Goal: Transaction & Acquisition: Purchase product/service

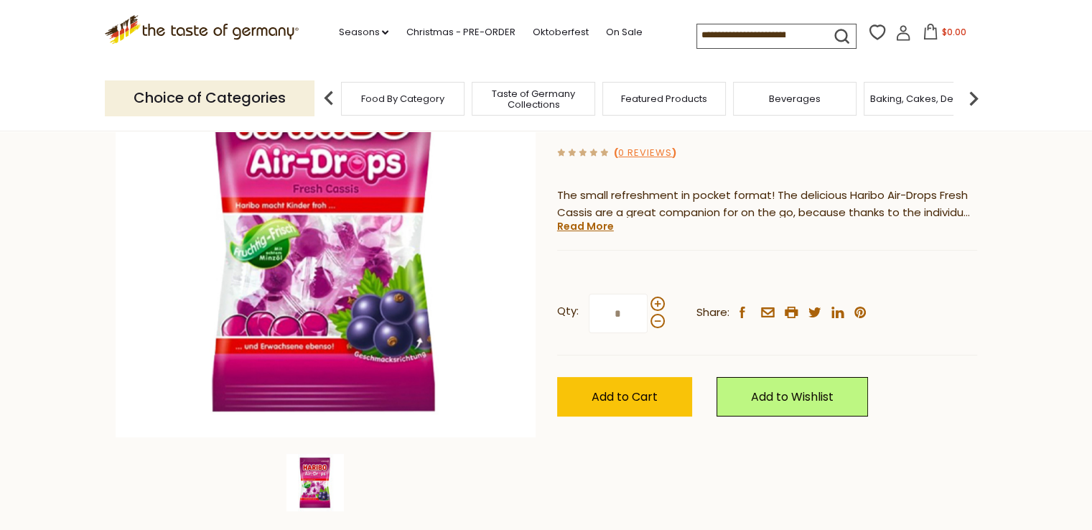
scroll to position [188, 0]
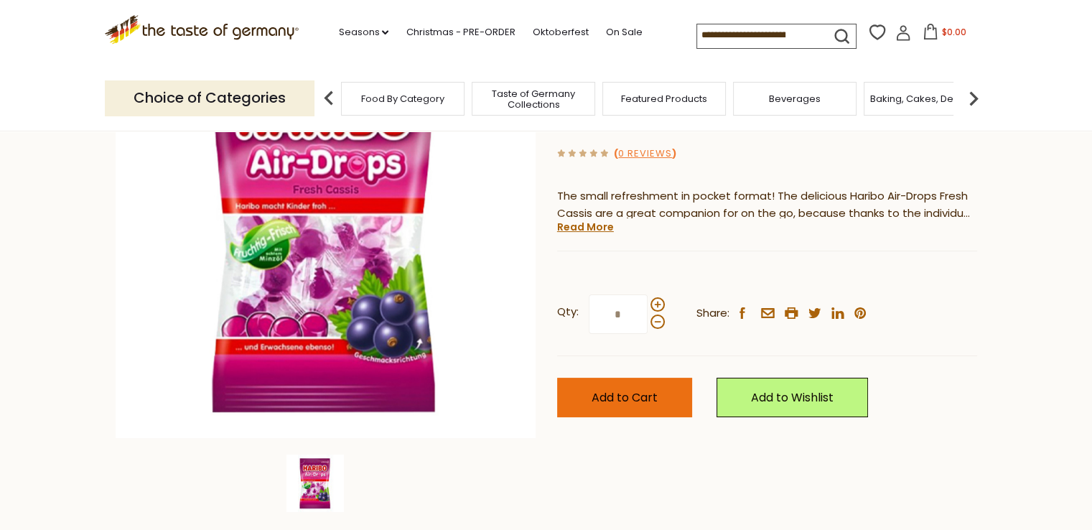
click at [642, 390] on span "Add to Cart" at bounding box center [624, 397] width 66 height 17
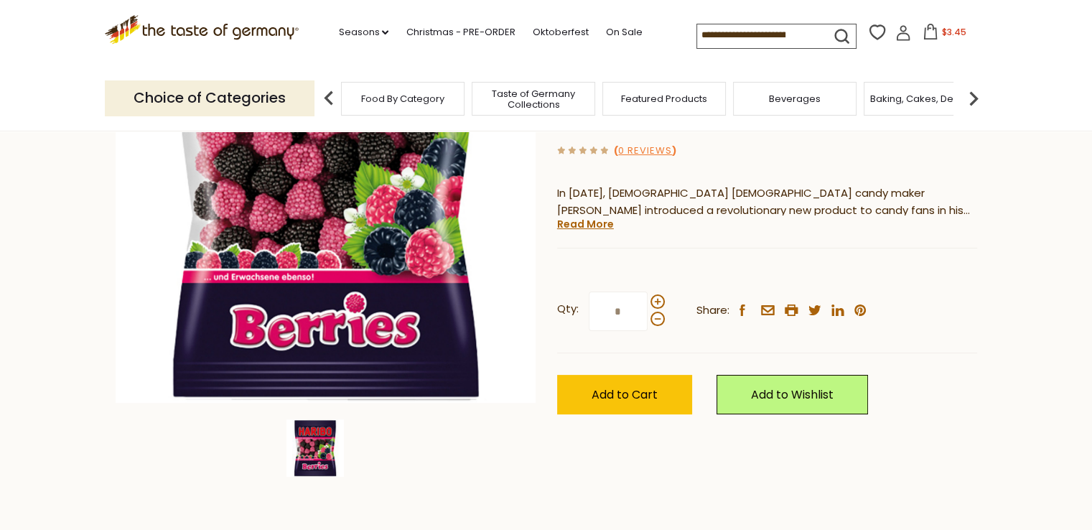
scroll to position [238, 0]
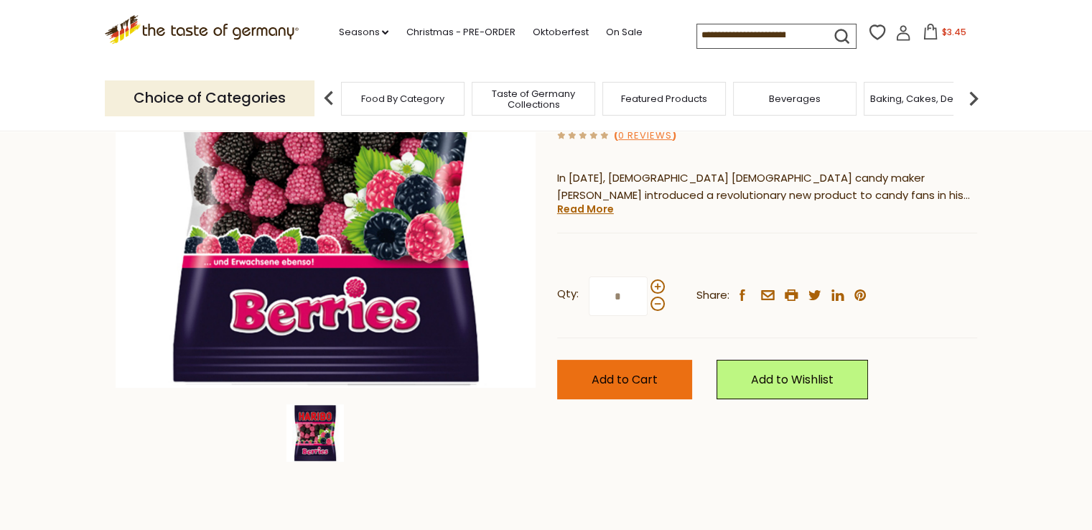
click at [681, 360] on button "Add to Cart" at bounding box center [624, 379] width 135 height 39
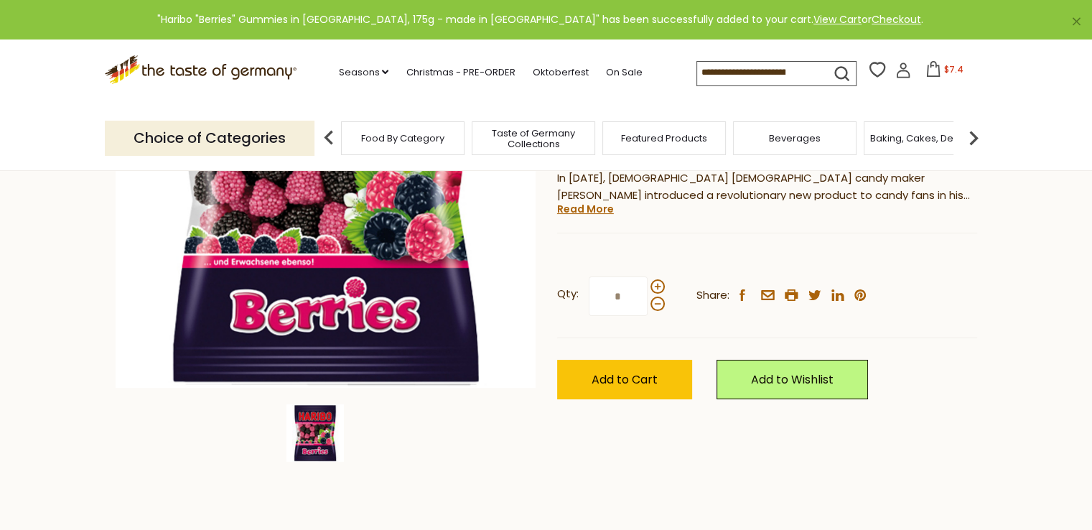
scroll to position [0, 0]
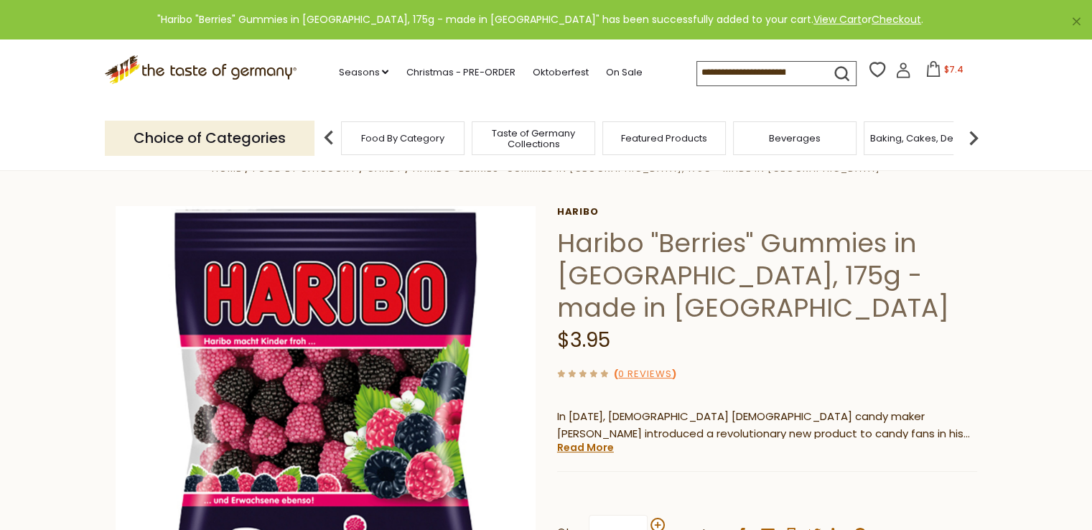
click at [944, 72] on span "$7.4" at bounding box center [953, 69] width 19 height 12
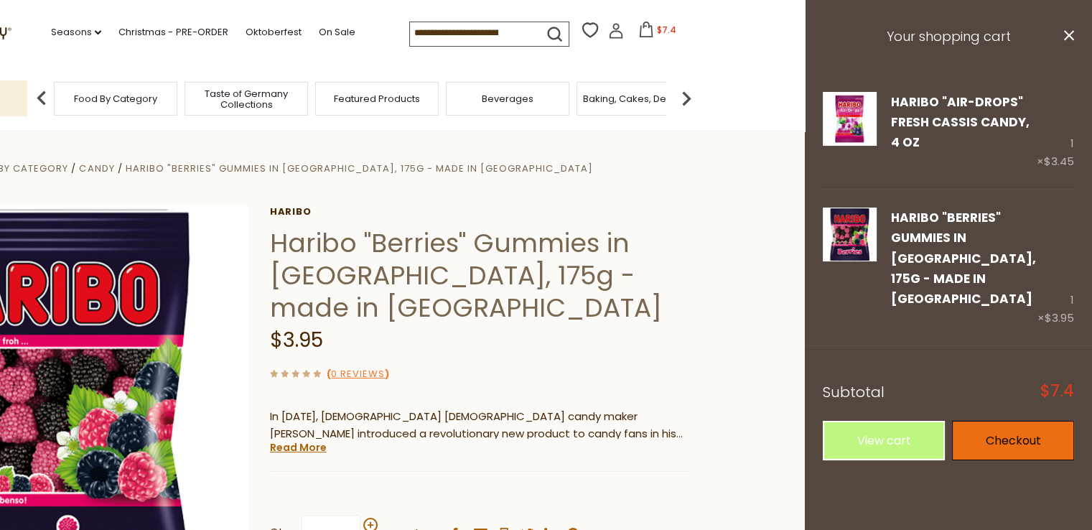
click at [994, 421] on link "Checkout" at bounding box center [1013, 440] width 122 height 39
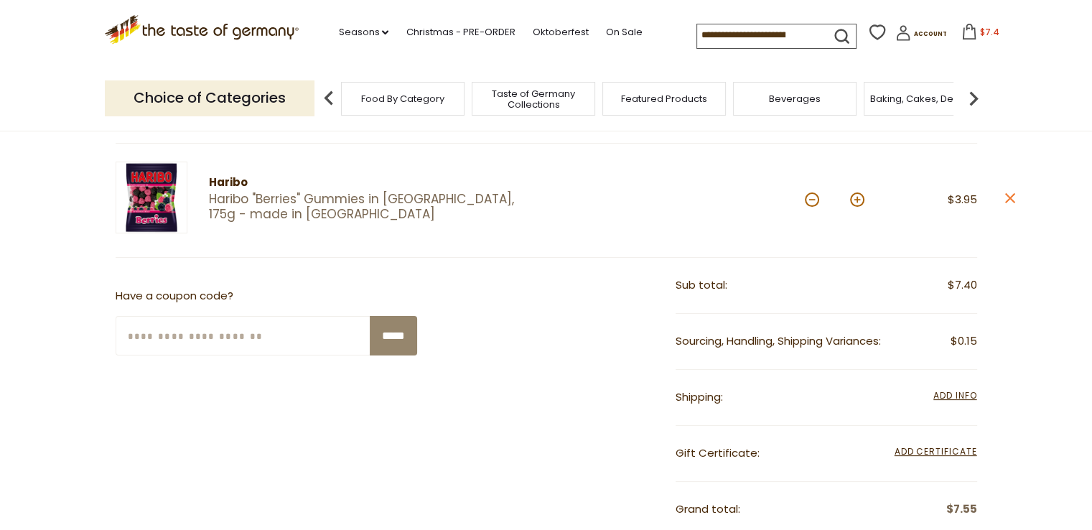
scroll to position [283, 0]
